Goal: Task Accomplishment & Management: Manage account settings

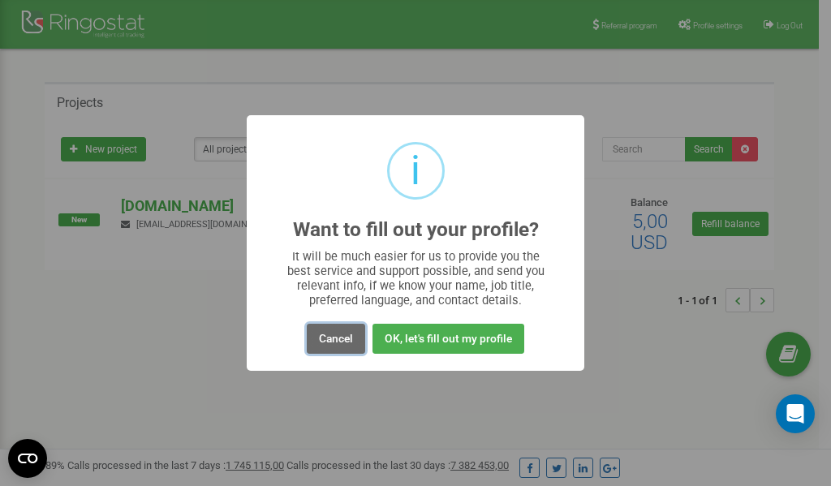
click at [338, 336] on button "Cancel" at bounding box center [336, 339] width 58 height 30
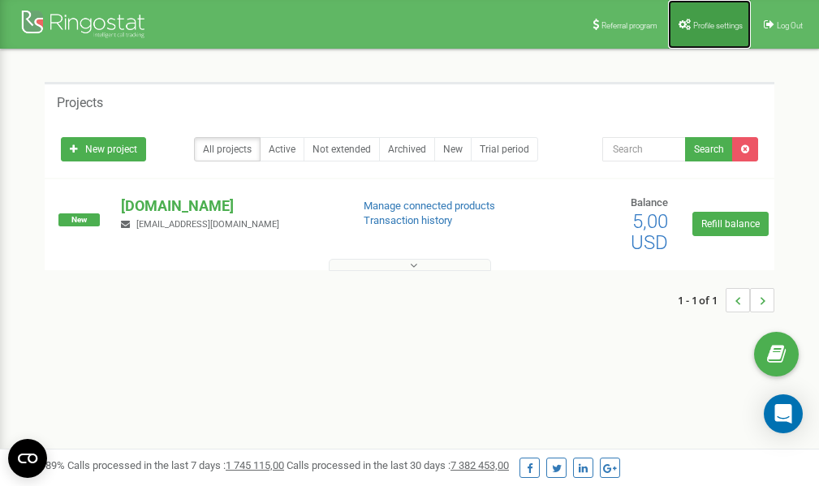
click at [713, 22] on span "Profile settings" at bounding box center [718, 25] width 50 height 9
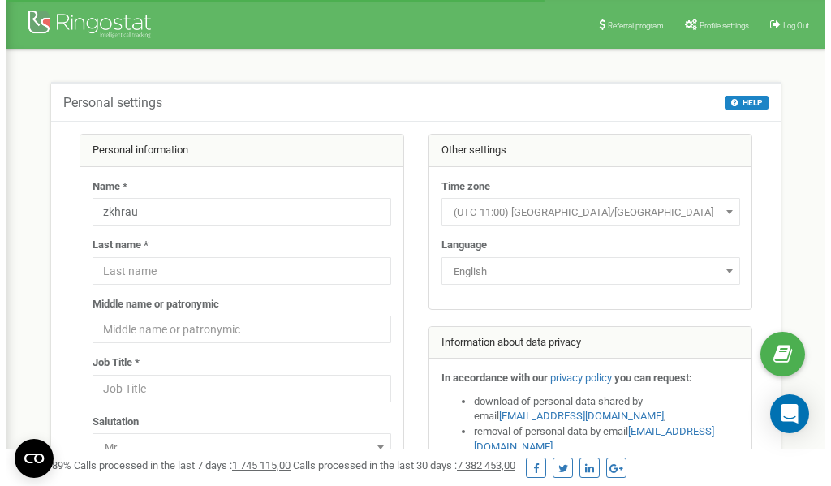
scroll to position [81, 0]
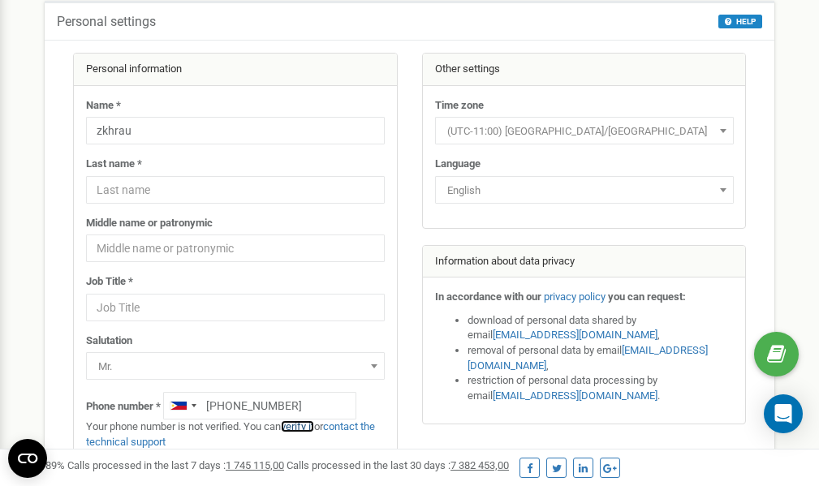
click at [304, 425] on link "verify it" at bounding box center [297, 426] width 33 height 12
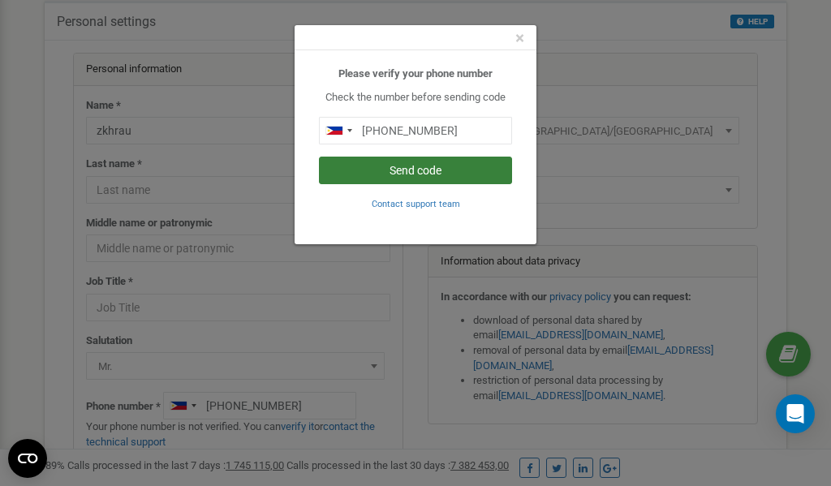
click at [419, 169] on button "Send code" at bounding box center [415, 171] width 193 height 28
